Goal: Navigation & Orientation: Find specific page/section

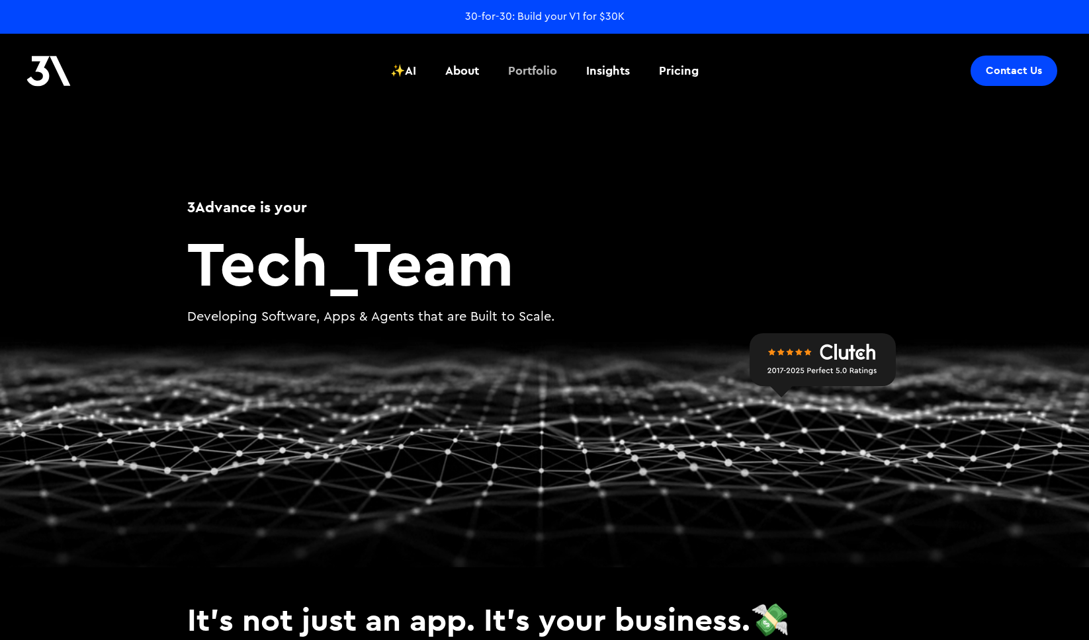
click at [534, 77] on div "Portfolio" at bounding box center [532, 70] width 49 height 17
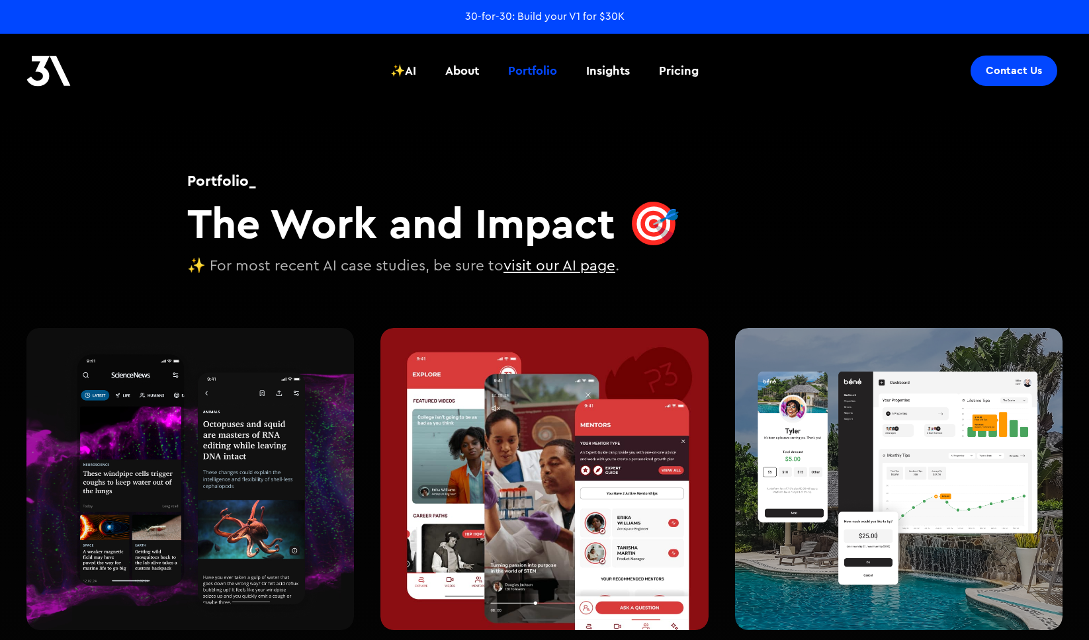
click at [28, 65] on img at bounding box center [48, 71] width 44 height 31
